Goal: Task Accomplishment & Management: Use online tool/utility

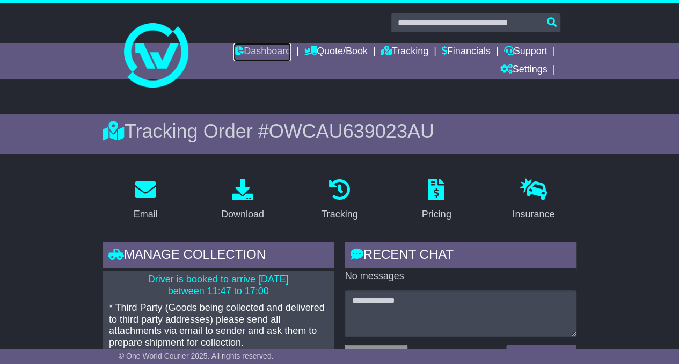
click at [265, 44] on link "Dashboard" at bounding box center [262, 52] width 57 height 18
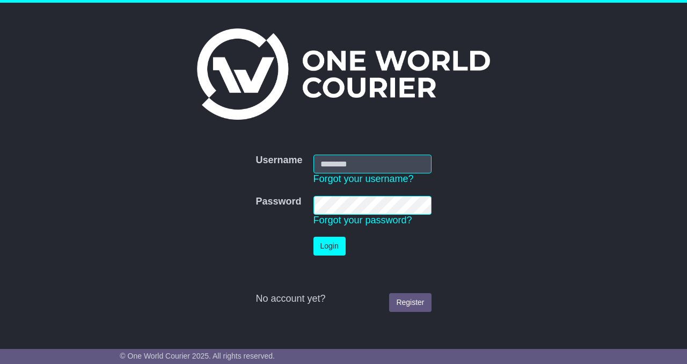
type input "**********"
click at [322, 249] on button "Login" at bounding box center [330, 246] width 32 height 19
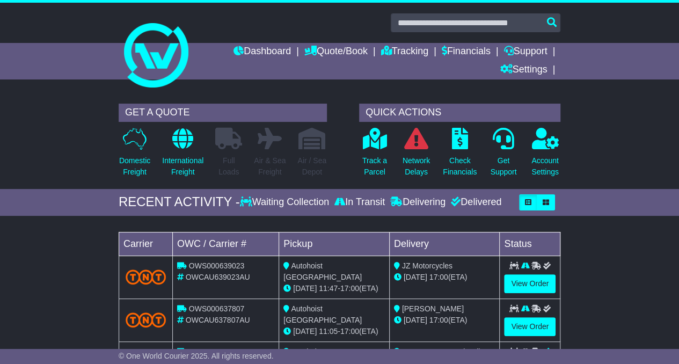
click at [97, 185] on div "GET A QUOTE Domestic Freight International Freight Full Loads Air & Sea Freight…" at bounding box center [339, 143] width 679 height 91
